Goal: Information Seeking & Learning: Learn about a topic

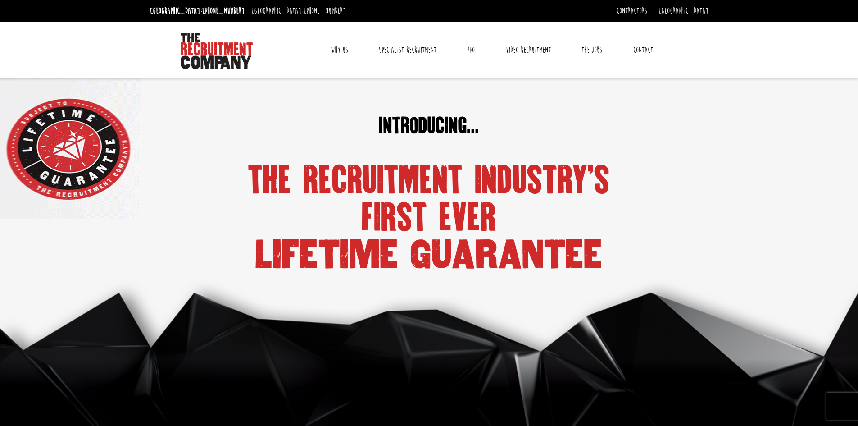
drag, startPoint x: 351, startPoint y: 325, endPoint x: 359, endPoint y: 313, distance: 14.5
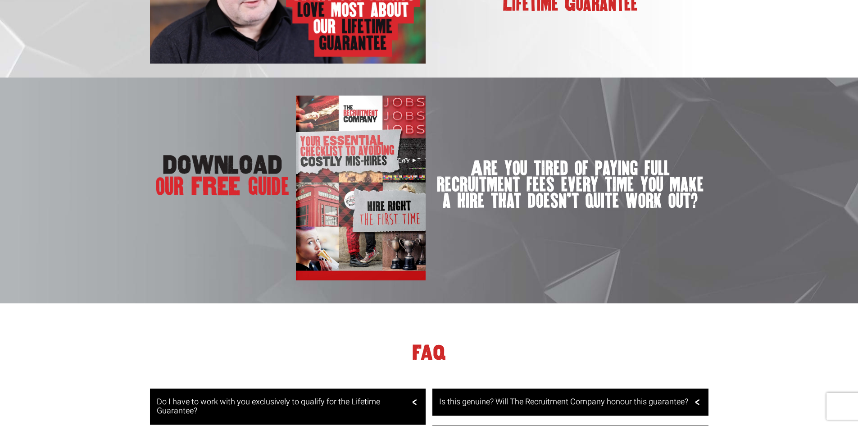
scroll to position [1726, 0]
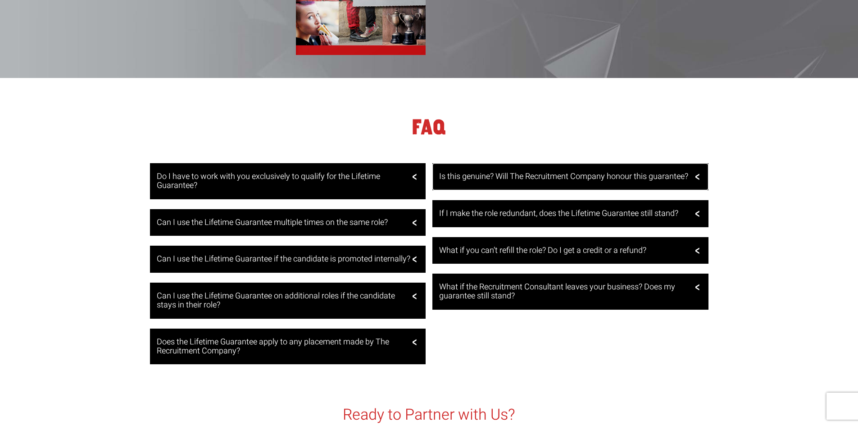
click at [559, 177] on h3 "Is this genuine? Will The Recruitment Company honour this guarantee?" at bounding box center [569, 176] width 260 height 9
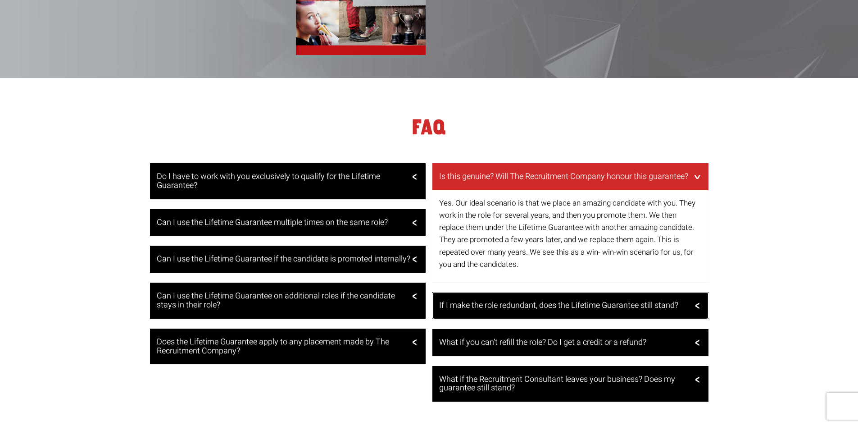
click at [615, 310] on h3 "If I make the role redundant, does the Lifetime Guarantee still stand?" at bounding box center [569, 305] width 260 height 9
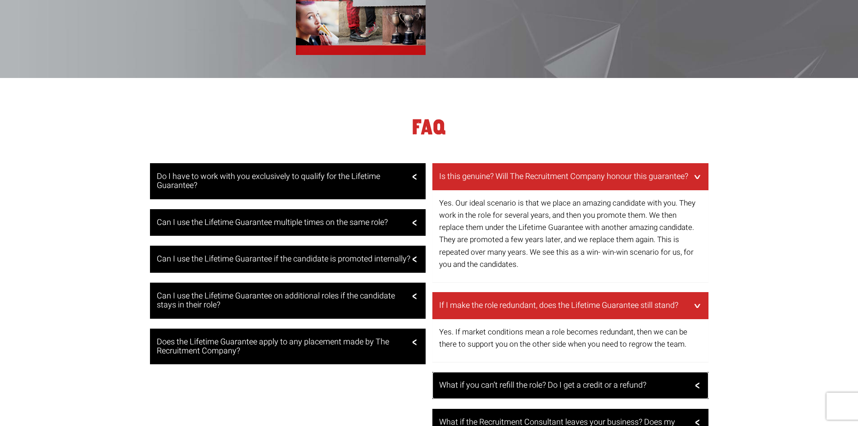
click at [641, 398] on div "What if you can’t refill the role? Do I get a credit or a refund?" at bounding box center [570, 385] width 276 height 27
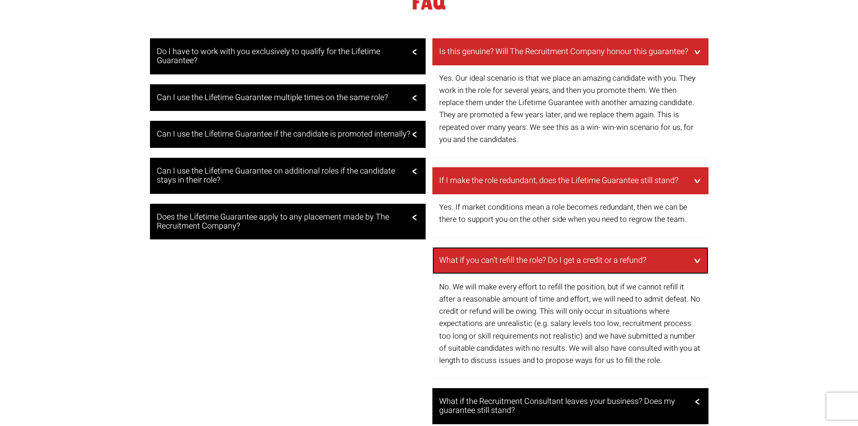
scroll to position [1861, 0]
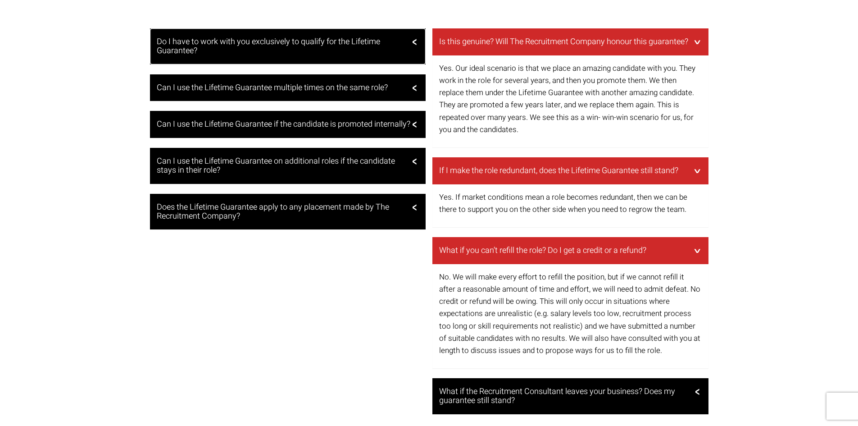
click at [385, 53] on h3 "Do I have to work with you exclusively to qualify for the Lifetime Guarantee?" at bounding box center [287, 46] width 260 height 18
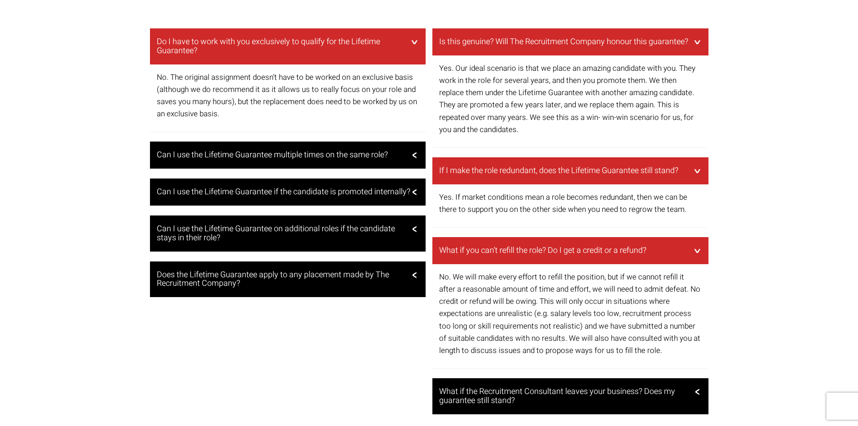
click at [208, 106] on p "No. The original assignment doesn’t have to be worked on an exclusive basis (al…" at bounding box center [288, 95] width 263 height 49
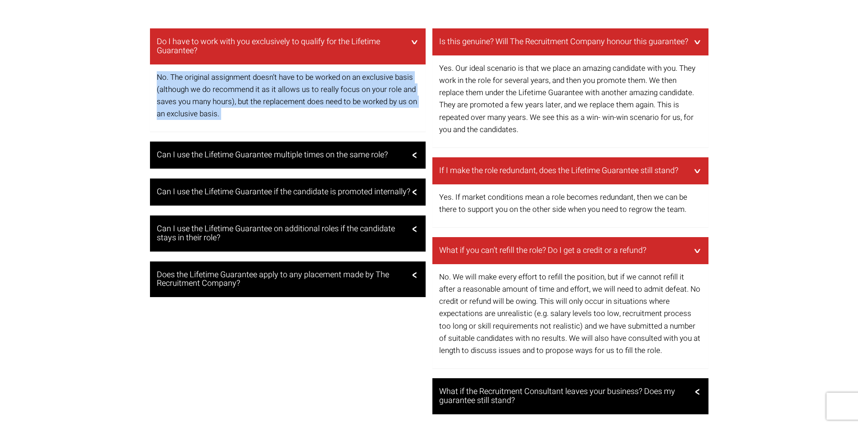
click at [208, 106] on p "No. The original assignment doesn’t have to be worked on an exclusive basis (al…" at bounding box center [288, 95] width 263 height 49
click at [211, 159] on h3 "Can I use the Lifetime Guarantee multiple times on the same role?" at bounding box center [287, 154] width 260 height 9
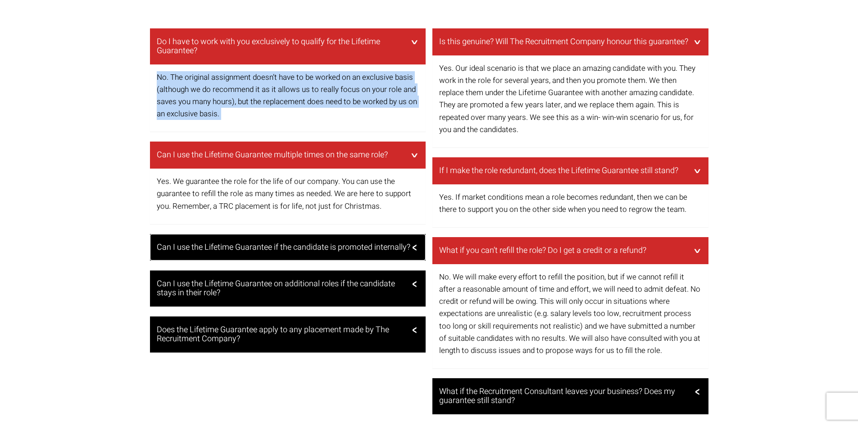
click at [234, 249] on h3 "Can I use the Lifetime Guarantee if the candidate is promoted internally?" at bounding box center [287, 247] width 260 height 9
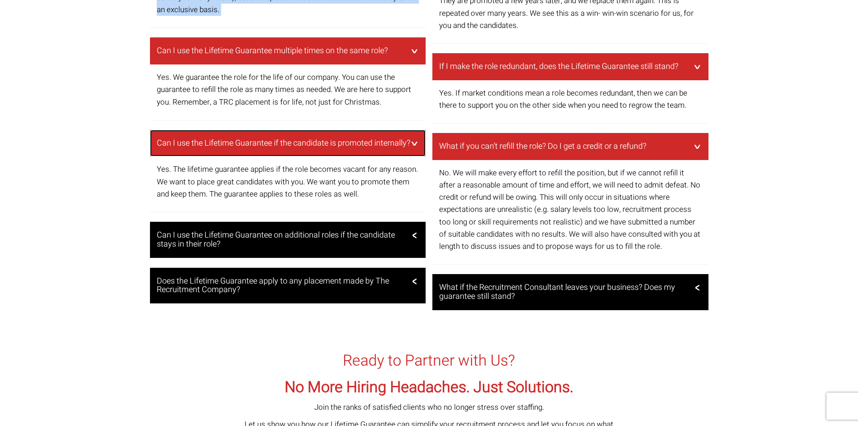
scroll to position [2011, 0]
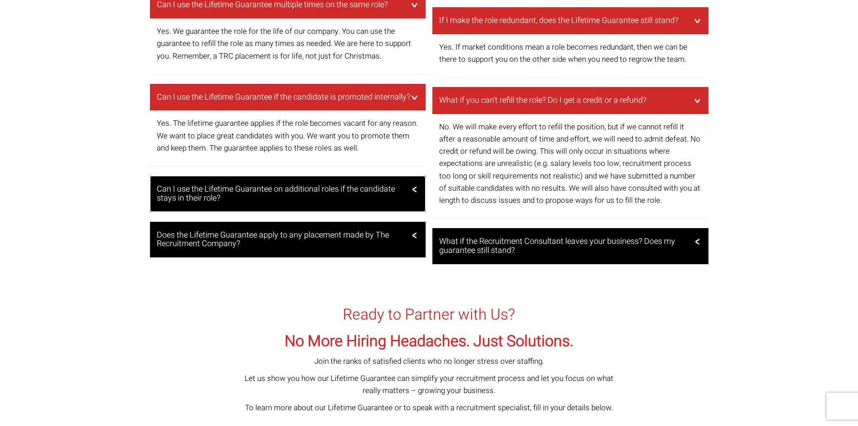
click at [321, 203] on h3 "Can I use the Lifetime Guarantee on additional roles if the candidate stays in …" at bounding box center [287, 194] width 260 height 18
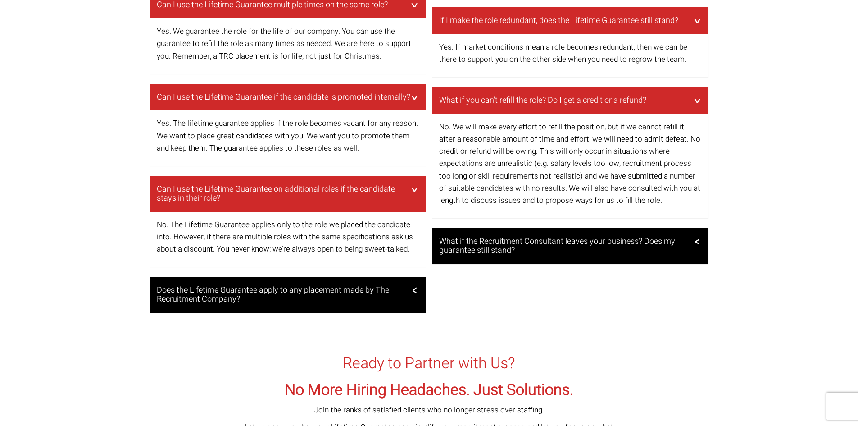
click at [265, 255] on p "No. The Lifetime Guarantee applies only to the role we placed the candidate int…" at bounding box center [288, 236] width 263 height 37
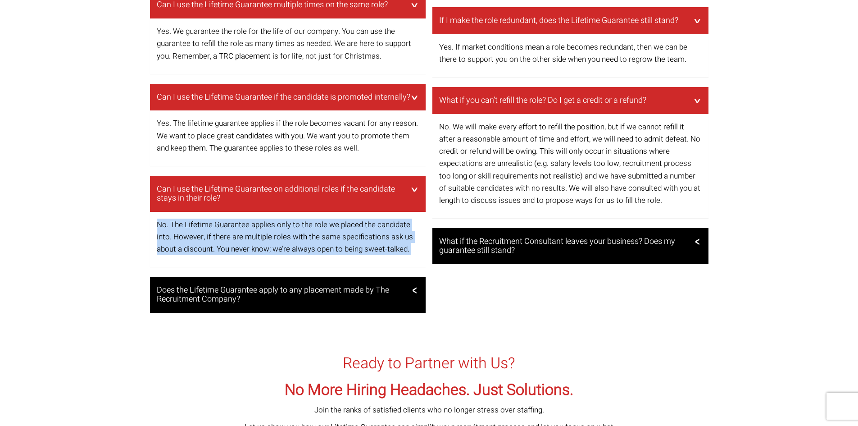
click at [265, 255] on p "No. The Lifetime Guarantee applies only to the role we placed the candidate int…" at bounding box center [288, 236] width 263 height 37
click at [308, 304] on h3 "Does the Lifetime Guarantee apply to any placement made by The Recruitment Comp…" at bounding box center [287, 295] width 260 height 18
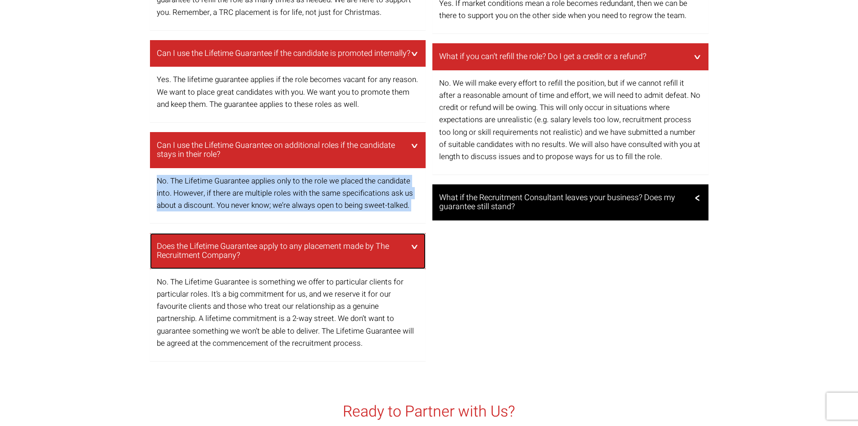
scroll to position [2086, 0]
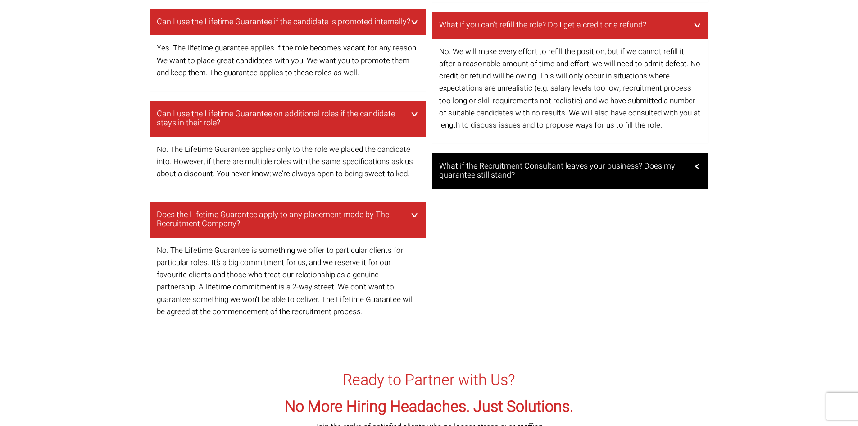
click at [243, 274] on p "No. The Lifetime Guarantee is something we offer to particular clients for part…" at bounding box center [288, 280] width 263 height 73
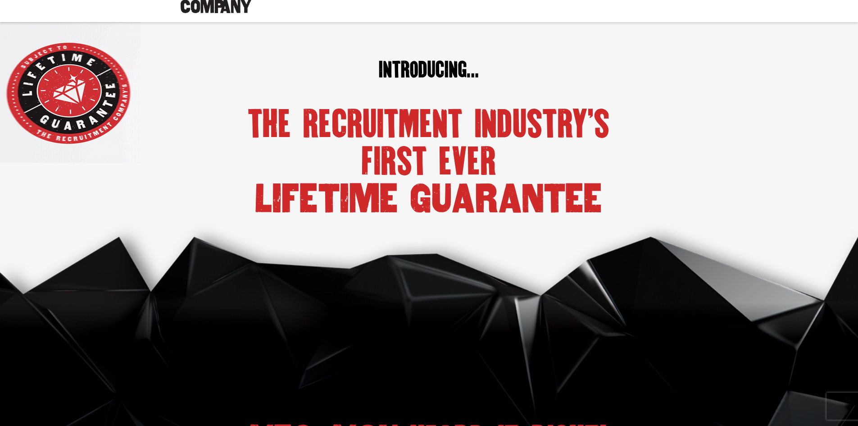
scroll to position [0, 0]
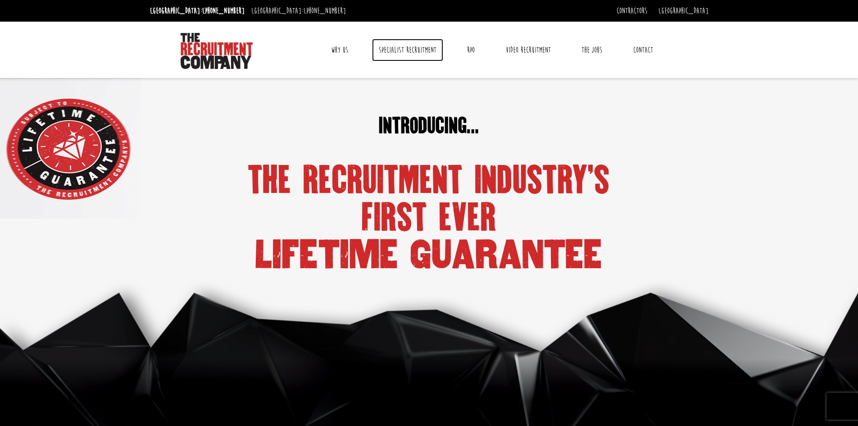
click at [386, 52] on link "Specialist Recruitment" at bounding box center [407, 50] width 71 height 23
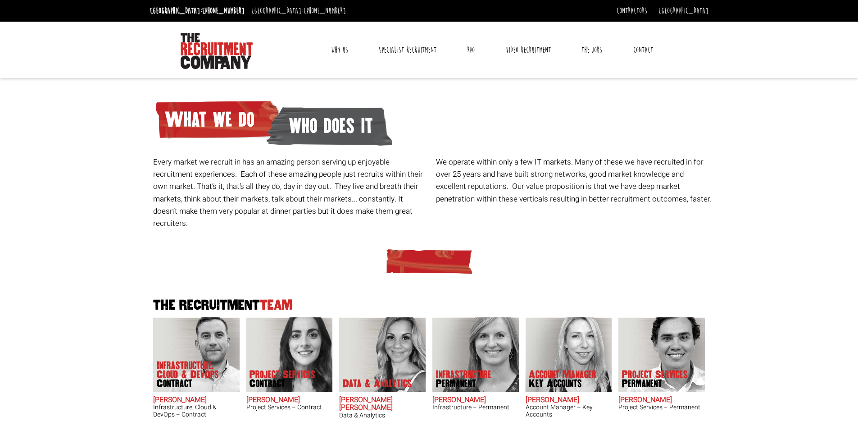
scroll to position [225, 0]
